Goal: Transaction & Acquisition: Book appointment/travel/reservation

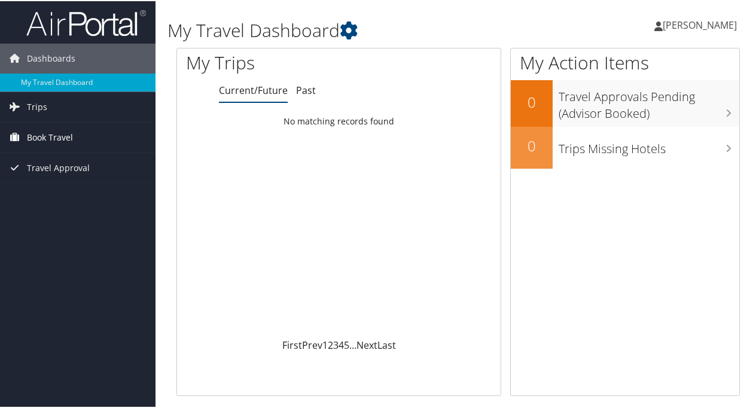
click at [44, 141] on span "Book Travel" at bounding box center [50, 136] width 46 height 30
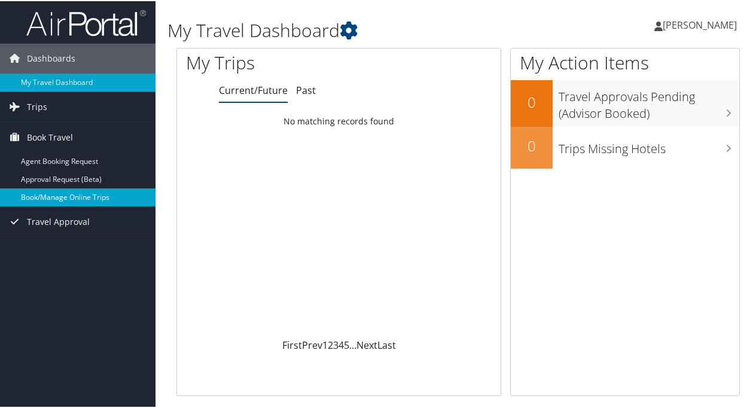
click at [85, 198] on link "Book/Manage Online Trips" at bounding box center [77, 196] width 155 height 18
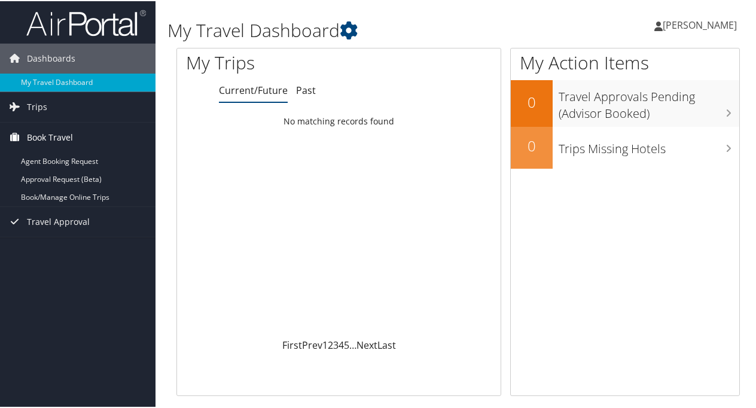
click at [63, 139] on span "Book Travel" at bounding box center [50, 136] width 46 height 30
click at [64, 138] on span "Book Travel" at bounding box center [50, 136] width 46 height 30
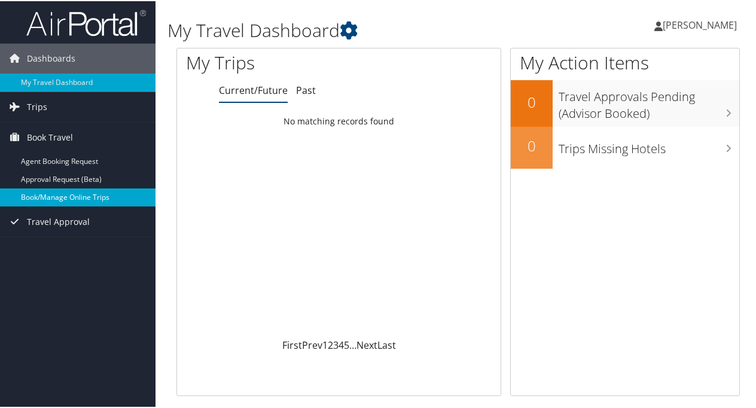
click at [86, 194] on link "Book/Manage Online Trips" at bounding box center [77, 196] width 155 height 18
click at [69, 191] on link "Book/Manage Online Trips" at bounding box center [77, 196] width 155 height 18
